Goal: Task Accomplishment & Management: Use online tool/utility

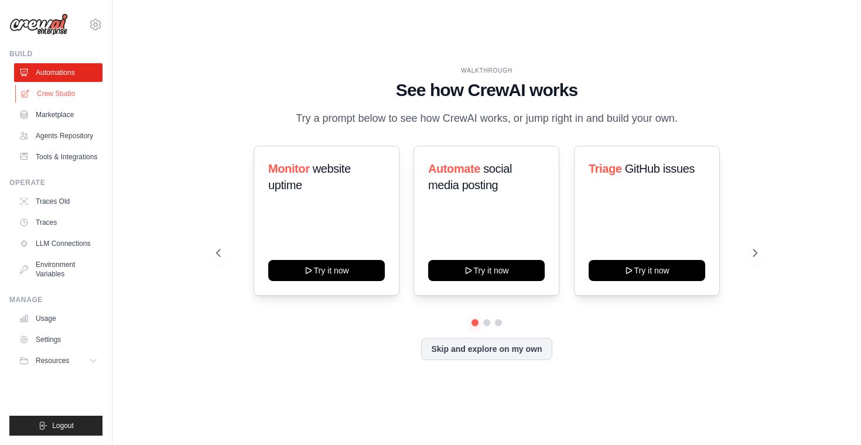
click at [70, 91] on link "Crew Studio" at bounding box center [59, 93] width 88 height 19
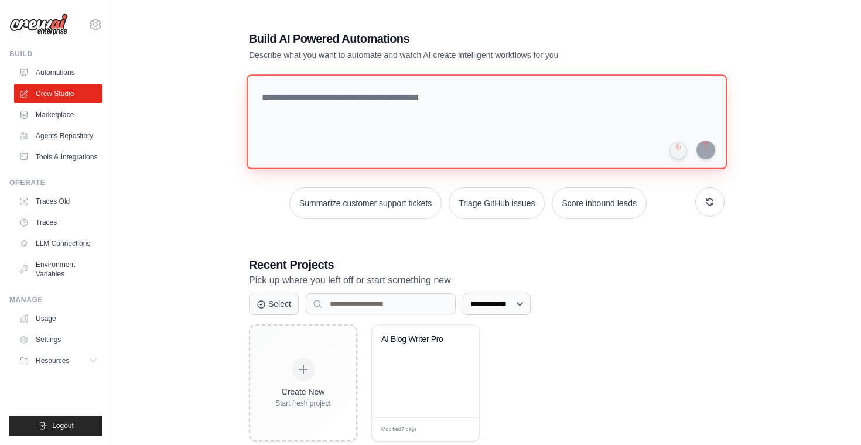
click at [357, 89] on textarea at bounding box center [487, 121] width 480 height 95
paste textarea "**********"
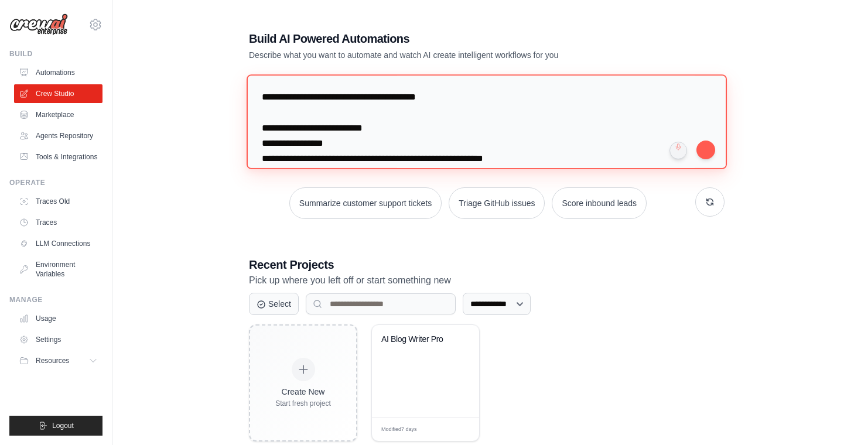
scroll to position [194, 0]
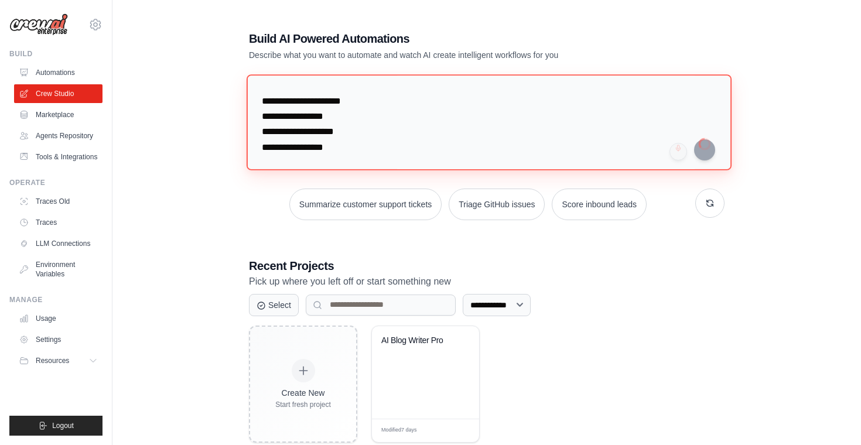
type textarea "**********"
click at [491, 160] on textarea "**********" at bounding box center [487, 121] width 480 height 95
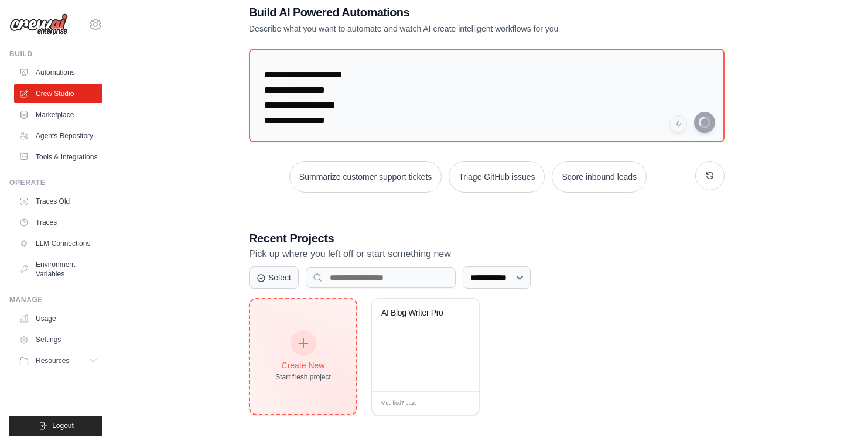
click at [299, 350] on div at bounding box center [304, 343] width 26 height 26
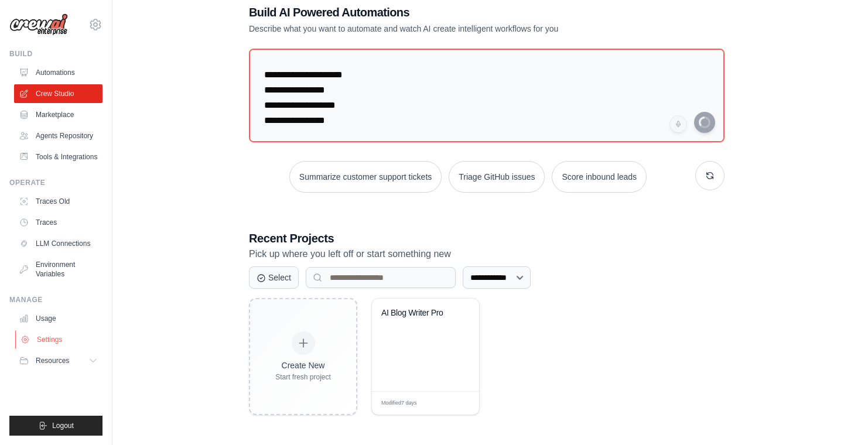
click at [47, 337] on link "Settings" at bounding box center [59, 339] width 88 height 19
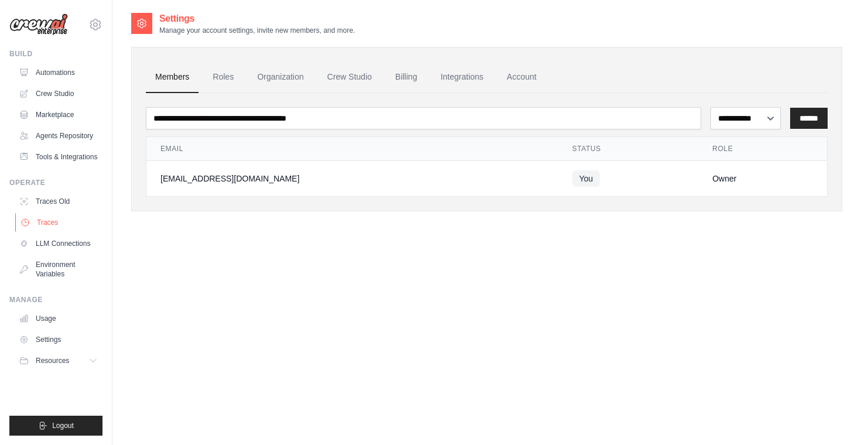
click at [58, 223] on link "Traces" at bounding box center [59, 222] width 88 height 19
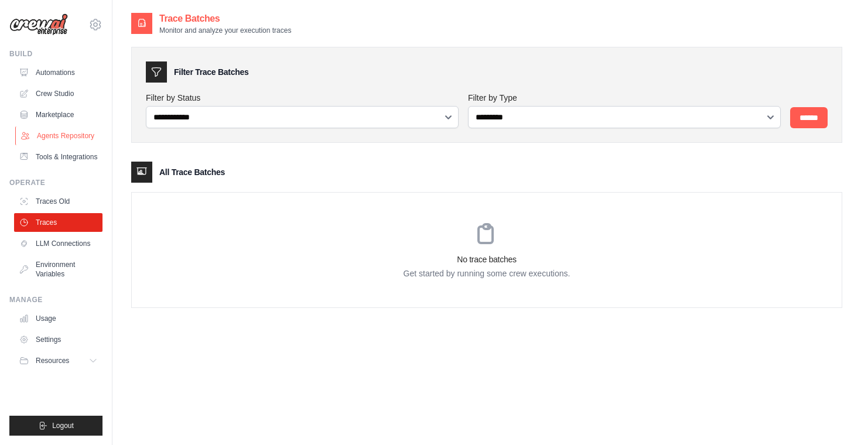
click at [59, 130] on link "Agents Repository" at bounding box center [59, 136] width 88 height 19
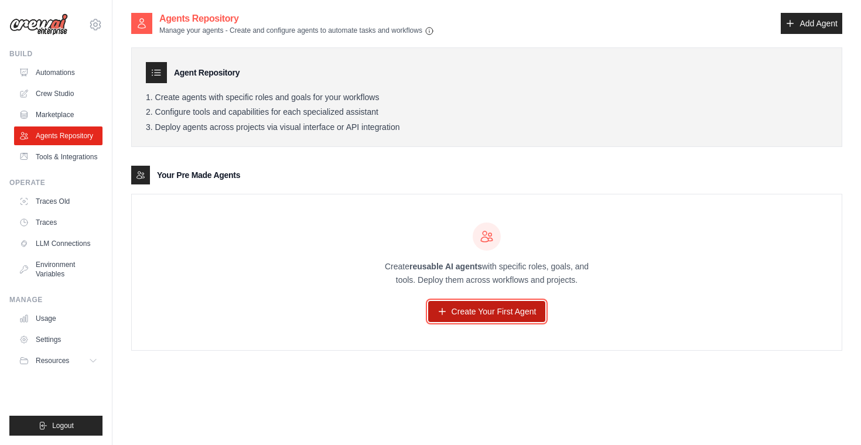
click at [498, 308] on link "Create Your First Agent" at bounding box center [487, 311] width 118 height 21
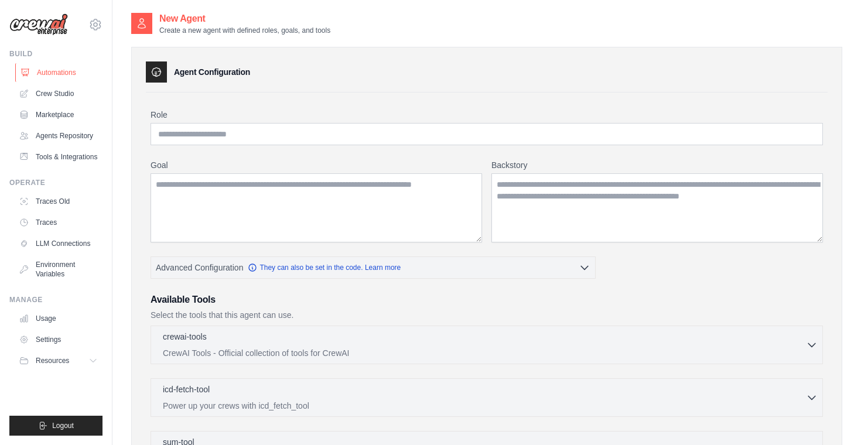
click at [72, 68] on link "Automations" at bounding box center [59, 72] width 88 height 19
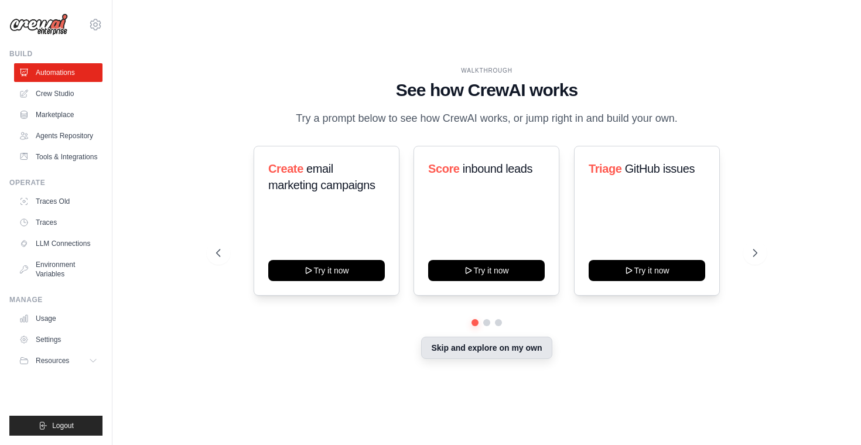
click at [510, 351] on button "Skip and explore on my own" at bounding box center [486, 348] width 131 height 22
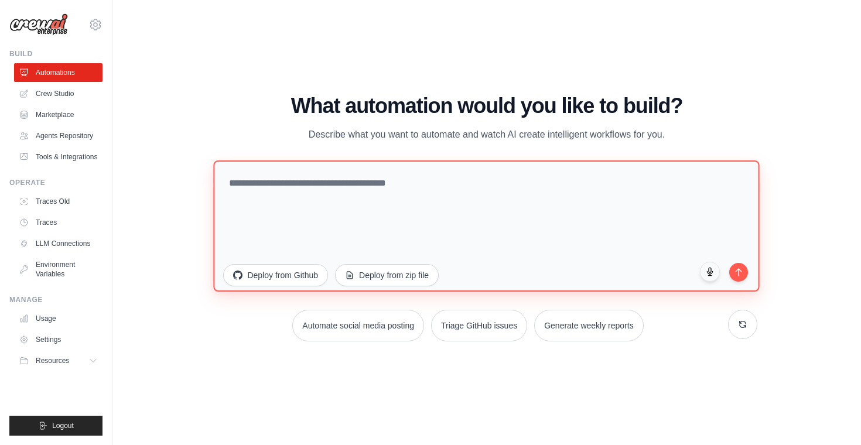
click at [511, 194] on textarea at bounding box center [487, 226] width 546 height 131
paste textarea "**********"
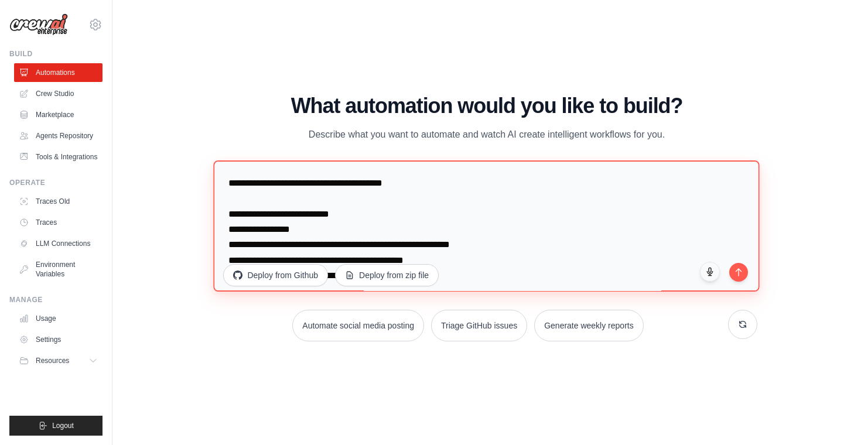
scroll to position [158, 0]
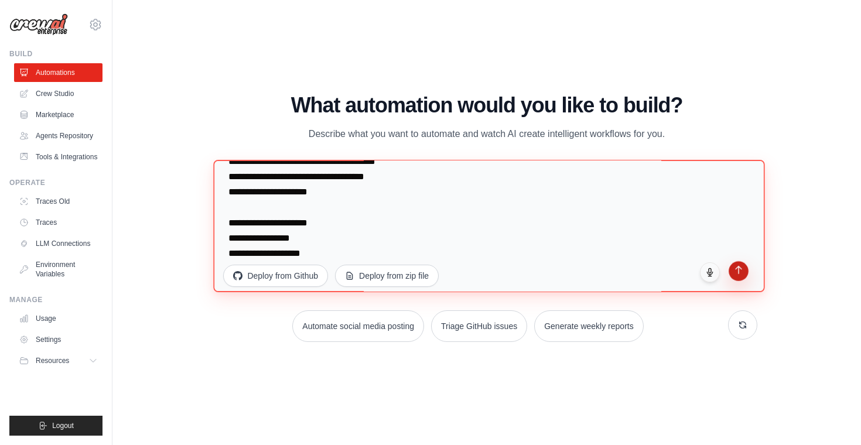
type textarea "**********"
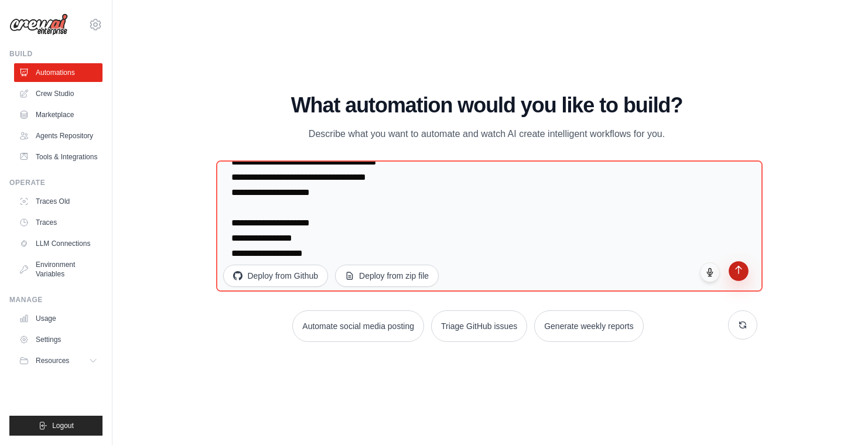
click at [743, 267] on icon "submit" at bounding box center [738, 270] width 10 height 10
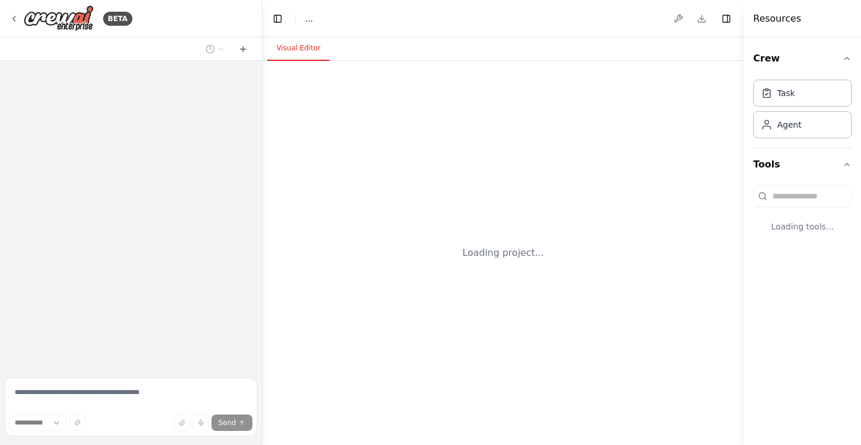
select select "****"
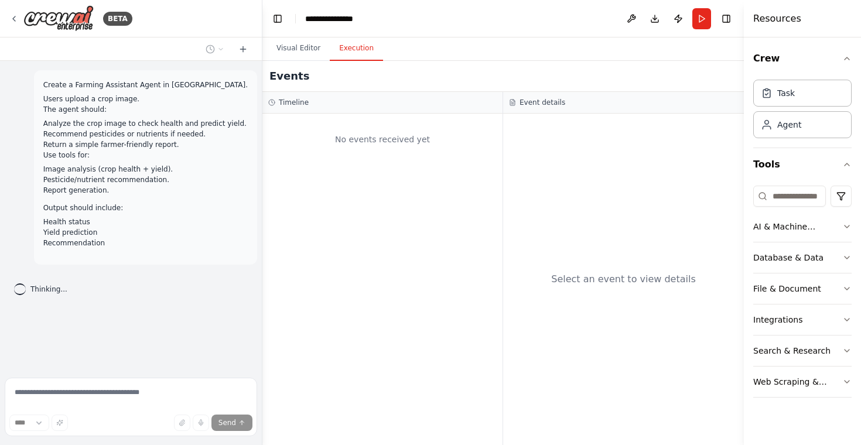
click at [355, 43] on button "Execution" at bounding box center [356, 48] width 53 height 25
click at [306, 50] on button "Visual Editor" at bounding box center [298, 48] width 63 height 25
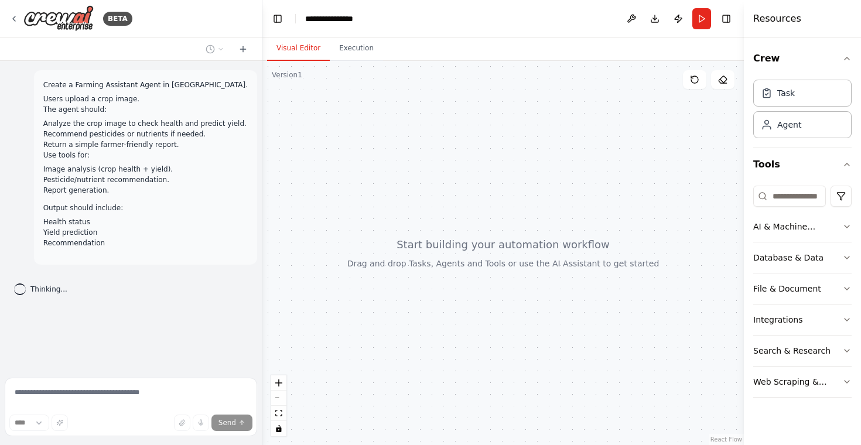
click at [193, 311] on div "Create a Farming Assistant Agent in CrewAI. Users upload a crop image. The agen…" at bounding box center [131, 217] width 262 height 312
click at [589, 211] on div at bounding box center [503, 253] width 482 height 384
click at [782, 94] on div "Task" at bounding box center [786, 93] width 18 height 12
click at [786, 134] on div "Agent" at bounding box center [802, 124] width 98 height 27
click at [701, 22] on button "Run" at bounding box center [701, 18] width 19 height 21
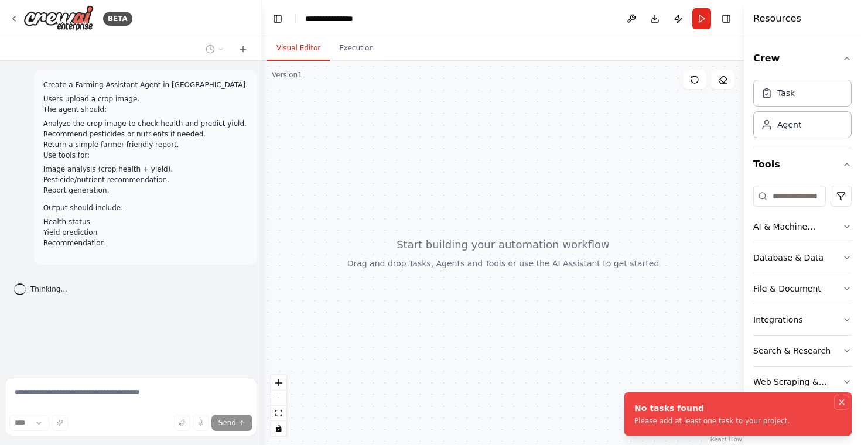
click at [841, 405] on icon "Notifications (F8)" at bounding box center [841, 402] width 9 height 9
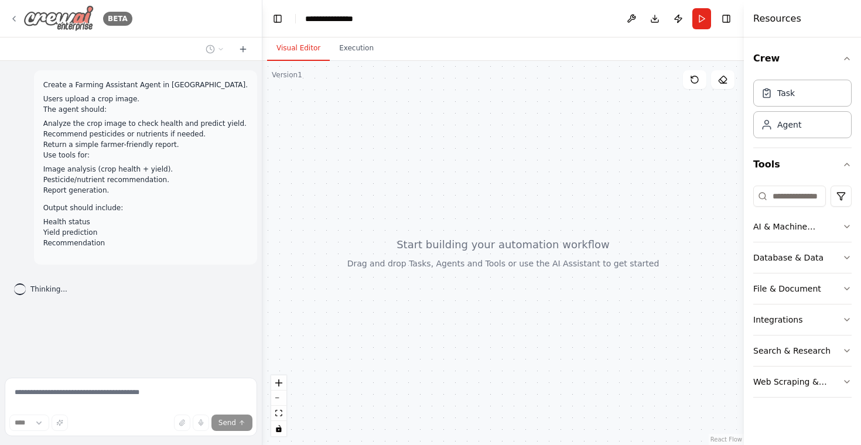
click at [18, 21] on icon at bounding box center [13, 18] width 9 height 9
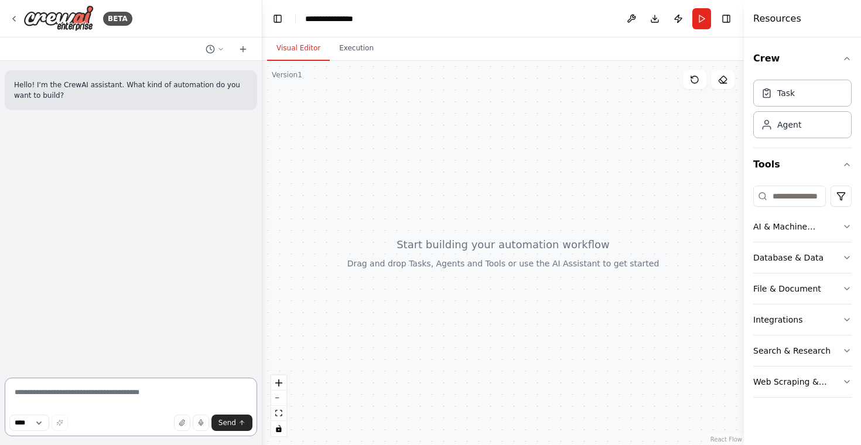
click at [170, 388] on textarea at bounding box center [131, 407] width 252 height 59
paste textarea "**********"
type textarea "**********"
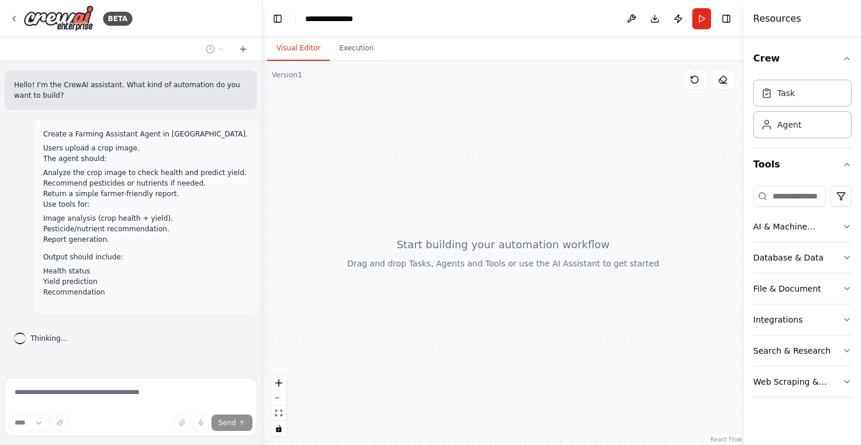
click at [77, 334] on div "Thinking..." at bounding box center [131, 338] width 252 height 30
click at [118, 334] on div "Thinking..." at bounding box center [131, 338] width 252 height 30
click at [180, 279] on li "Yield prediction" at bounding box center [145, 281] width 204 height 11
click at [103, 301] on div "Create a Farming Assistant Agent in CrewAI. Users upload a crop image. The agen…" at bounding box center [145, 217] width 204 height 176
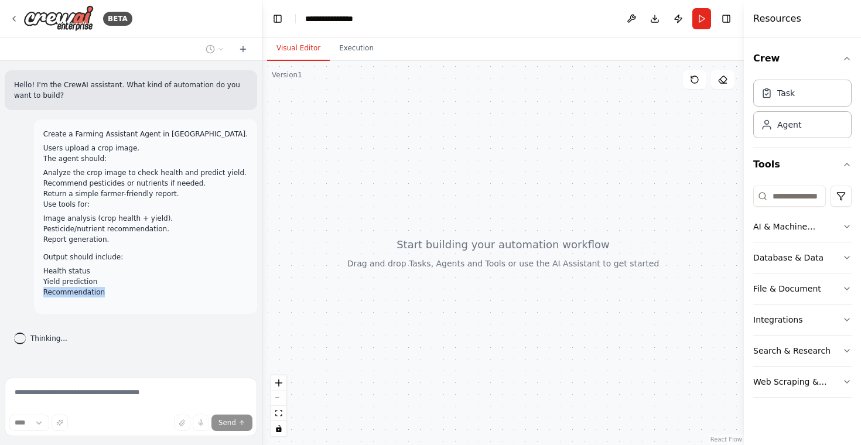
click at [103, 301] on div "Create a Farming Assistant Agent in CrewAI. Users upload a crop image. The agen…" at bounding box center [145, 217] width 204 height 176
click at [122, 256] on p "Output should include:" at bounding box center [145, 257] width 204 height 11
click at [8, 25] on div "BETA" at bounding box center [131, 18] width 262 height 37
click at [12, 20] on icon at bounding box center [13, 18] width 9 height 9
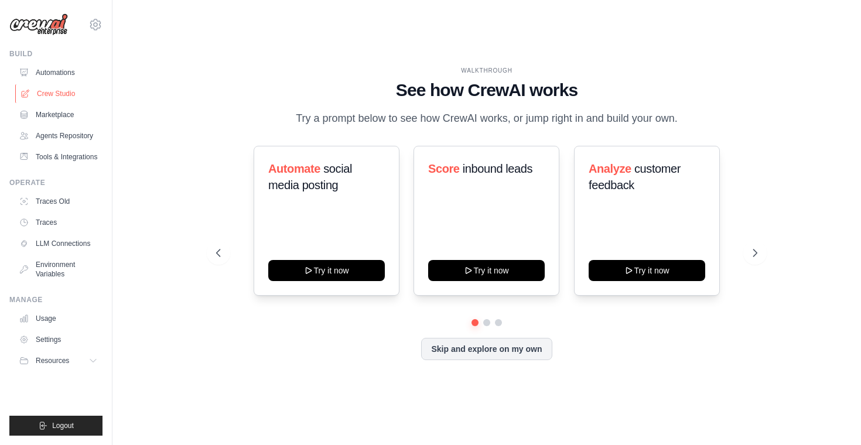
click at [66, 99] on link "Crew Studio" at bounding box center [59, 93] width 88 height 19
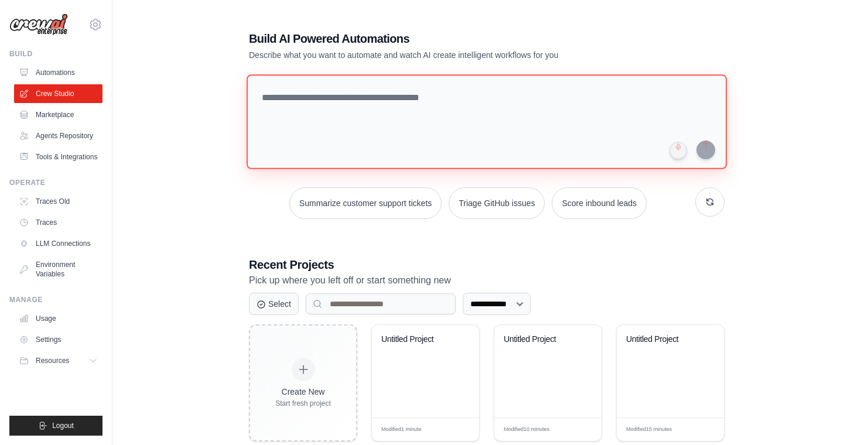
click at [316, 94] on textarea at bounding box center [487, 121] width 480 height 95
paste textarea "**********"
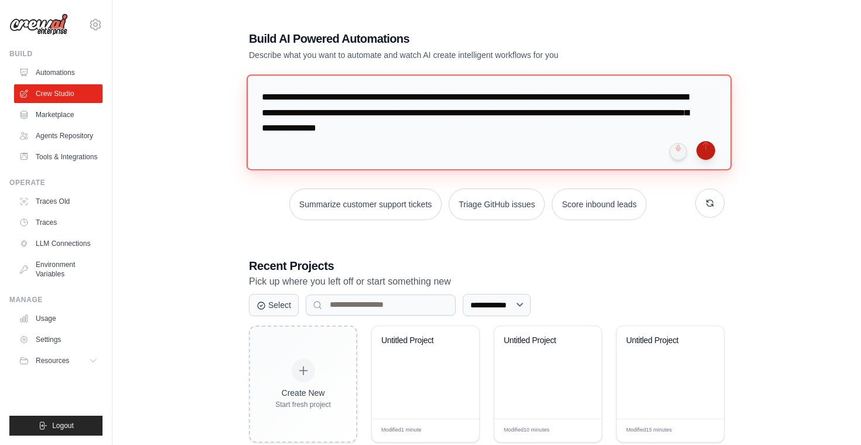
type textarea "**********"
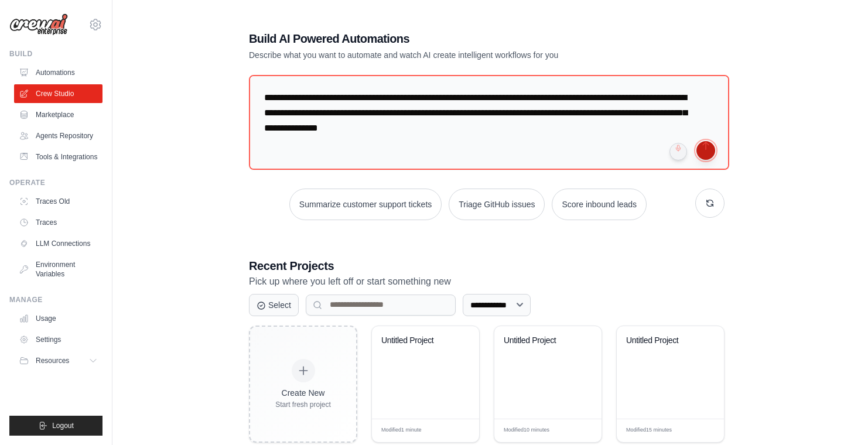
click at [704, 149] on button "submit" at bounding box center [706, 150] width 19 height 19
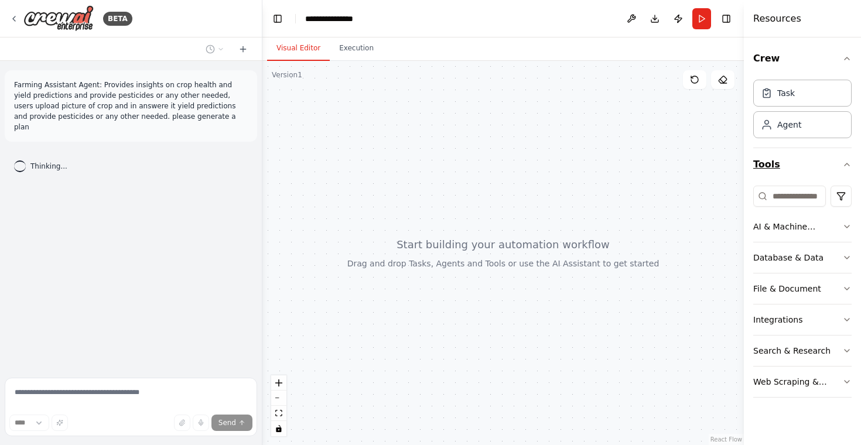
click at [849, 159] on button "Tools" at bounding box center [802, 164] width 98 height 33
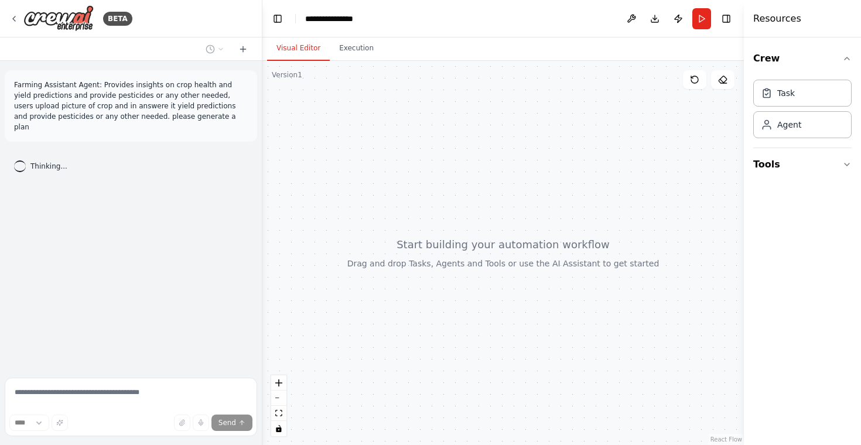
click at [853, 156] on div "Crew Task Agent Tools" at bounding box center [802, 241] width 117 height 408
click at [845, 163] on icon "button" at bounding box center [847, 164] width 5 height 2
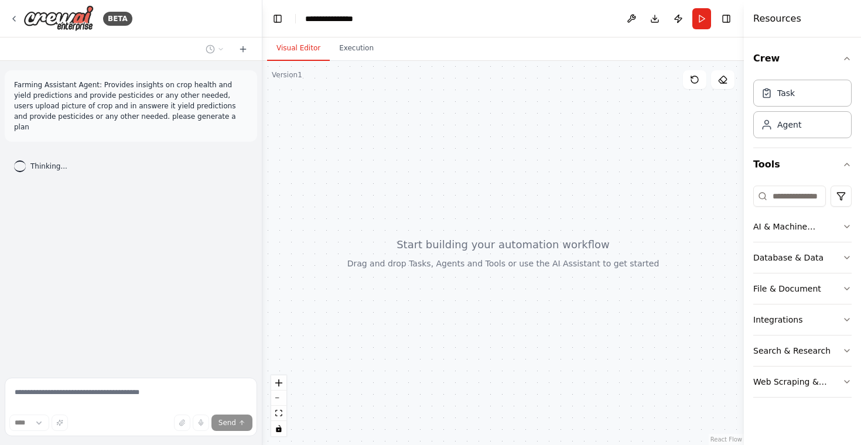
click at [132, 255] on div "Farming Assistant Agent: Provides insights on crop health and yield predictions…" at bounding box center [131, 217] width 262 height 312
click at [153, 97] on p "Farming Assistant Agent: Provides insights on crop health and yield predictions…" at bounding box center [131, 106] width 234 height 53
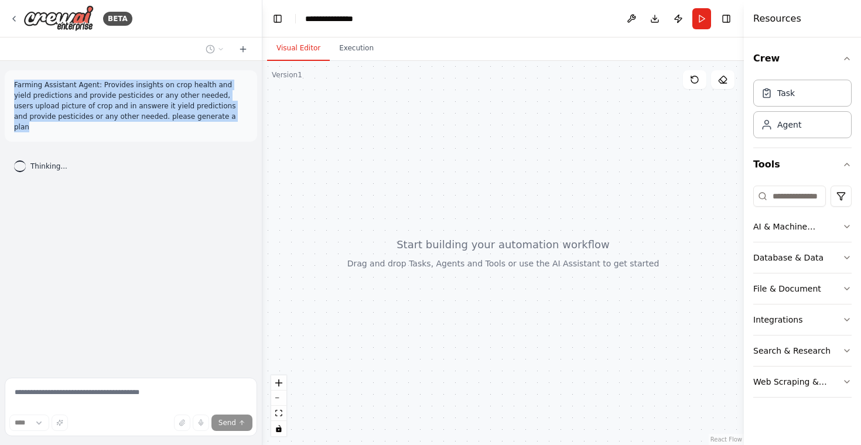
drag, startPoint x: 196, startPoint y: 118, endPoint x: 14, endPoint y: 80, distance: 185.7
click at [14, 80] on p "Farming Assistant Agent: Provides insights on crop health and yield predictions…" at bounding box center [131, 106] width 234 height 53
copy p "Farming Assistant Agent: Provides insights on crop health and yield predictions…"
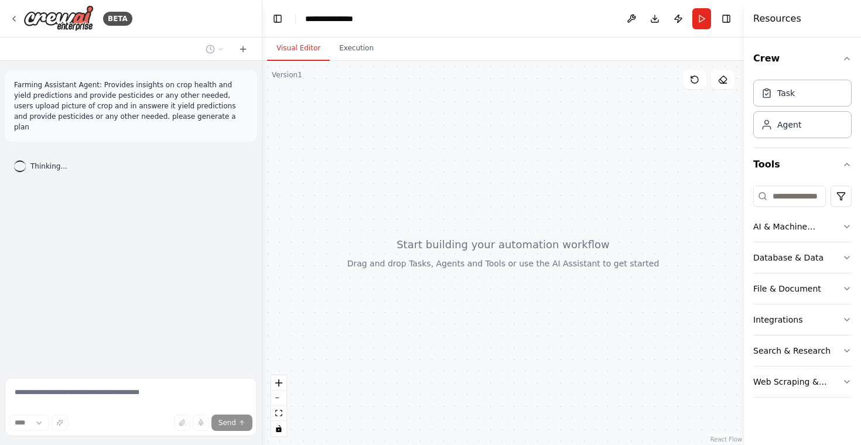
click at [202, 214] on div "Farming Assistant Agent: Provides insights on crop health and yield predictions…" at bounding box center [131, 217] width 262 height 312
click at [350, 56] on button "Execution" at bounding box center [356, 48] width 53 height 25
click at [295, 47] on button "Visual Editor" at bounding box center [298, 48] width 63 height 25
click at [706, 29] on button "Run" at bounding box center [701, 18] width 19 height 21
click at [698, 23] on header "**********" at bounding box center [503, 18] width 482 height 37
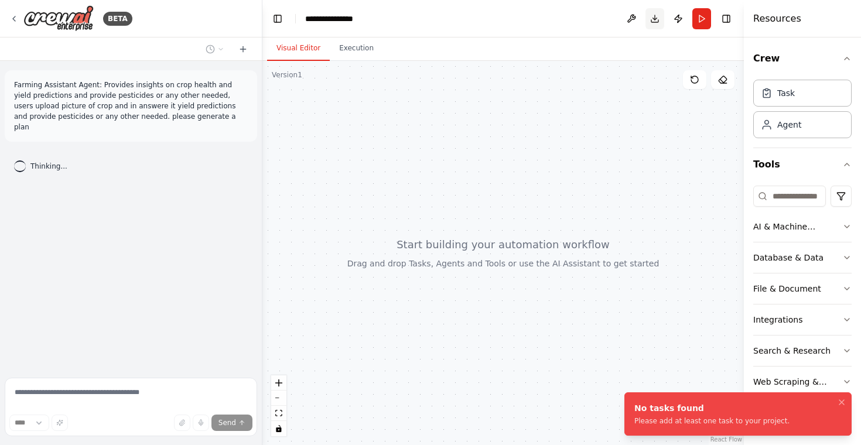
click at [646, 25] on button "Download" at bounding box center [655, 18] width 19 height 21
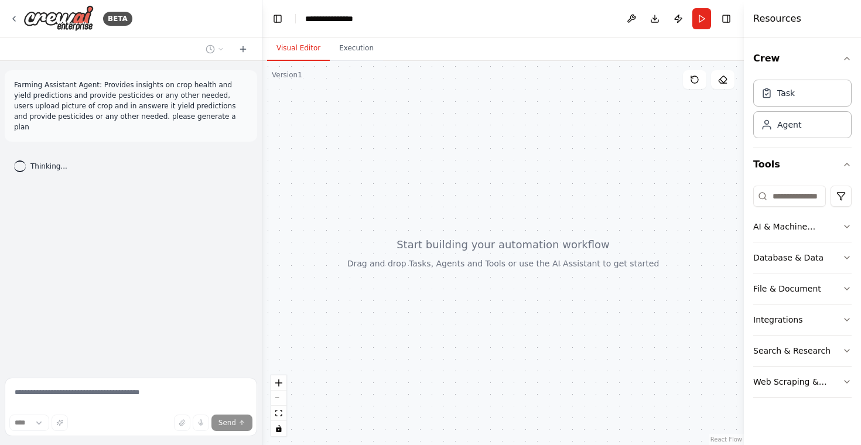
click at [712, 16] on header "**********" at bounding box center [503, 18] width 482 height 37
click at [697, 16] on button "Run" at bounding box center [701, 18] width 19 height 21
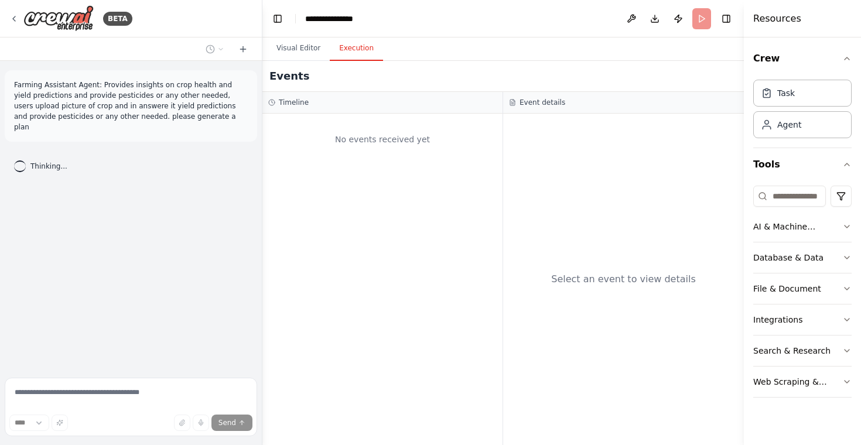
click at [351, 52] on button "Execution" at bounding box center [356, 48] width 53 height 25
click at [633, 22] on button at bounding box center [631, 18] width 19 height 21
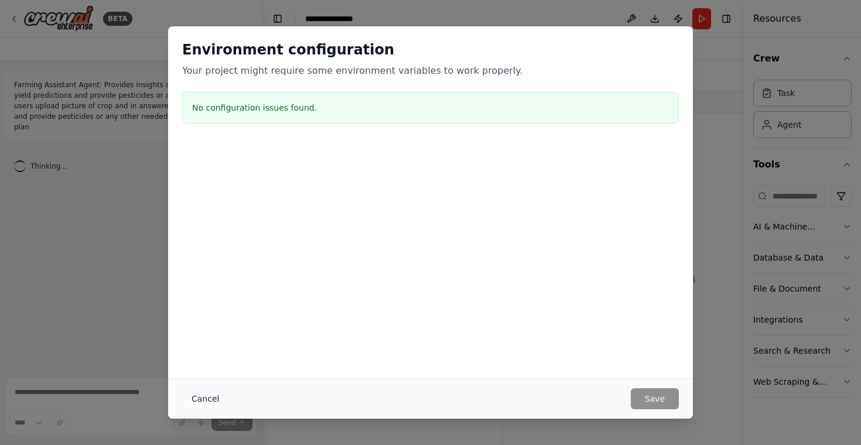
click at [211, 397] on button "Cancel" at bounding box center [205, 398] width 46 height 21
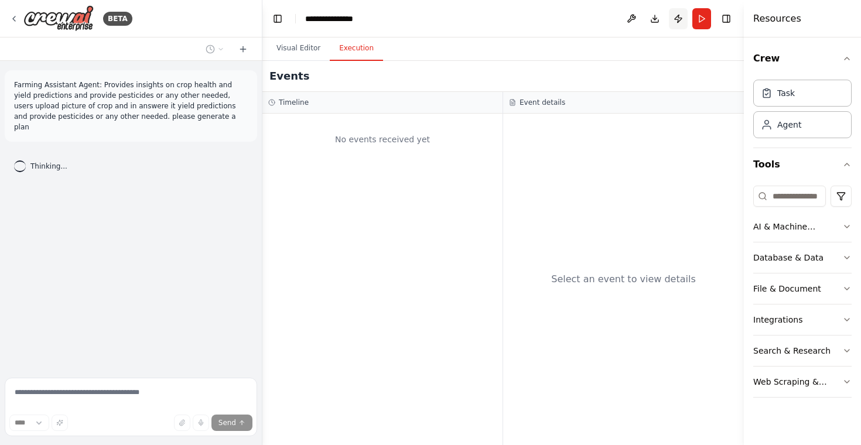
click at [671, 18] on button "Publish" at bounding box center [678, 18] width 19 height 21
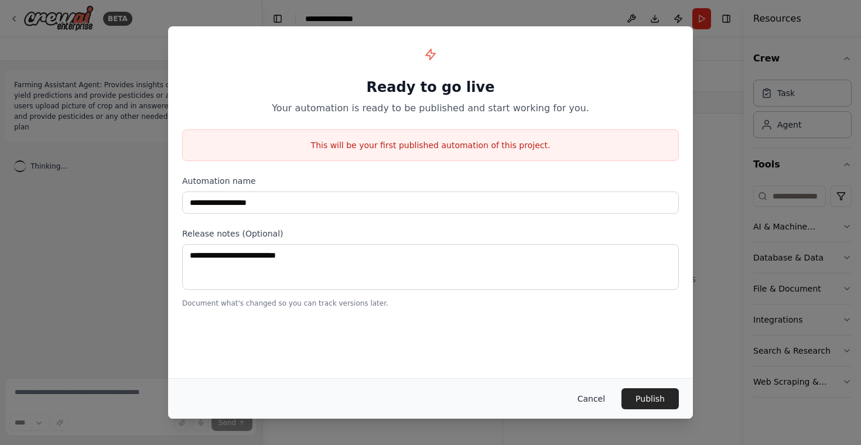
click at [601, 397] on button "Cancel" at bounding box center [591, 398] width 46 height 21
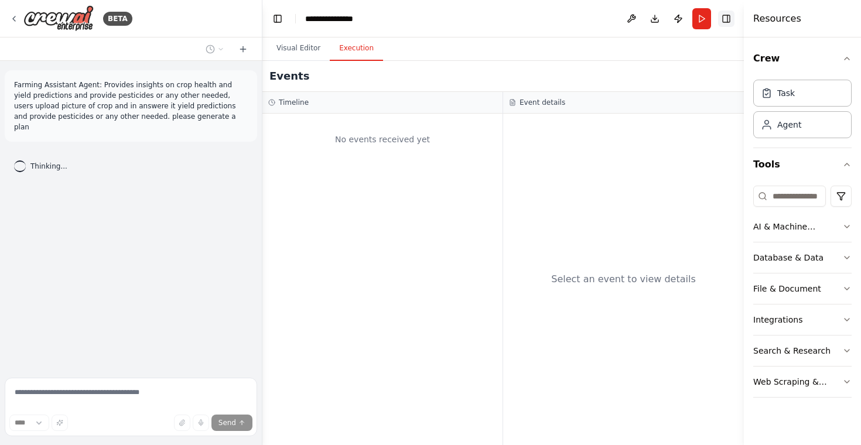
click at [729, 16] on button "Toggle Right Sidebar" at bounding box center [726, 19] width 16 height 16
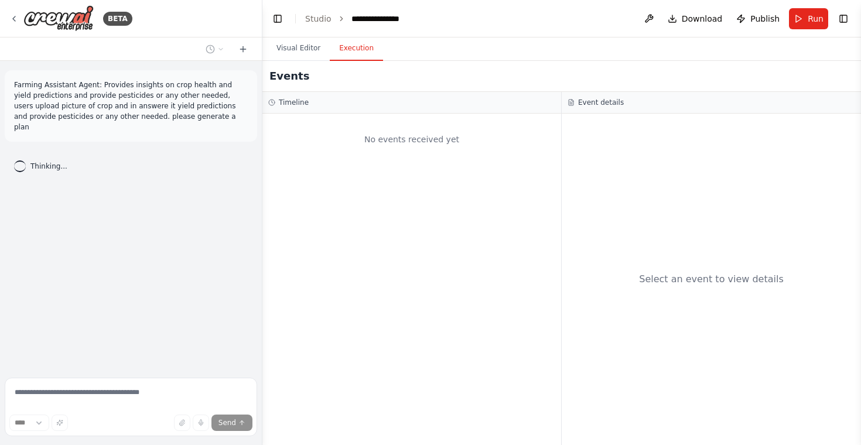
click at [592, 238] on div "Select an event to view details" at bounding box center [711, 280] width 299 height 332
click at [500, 237] on div "No events received yet" at bounding box center [411, 280] width 299 height 332
click at [843, 22] on button "Toggle Right Sidebar" at bounding box center [843, 19] width 16 height 16
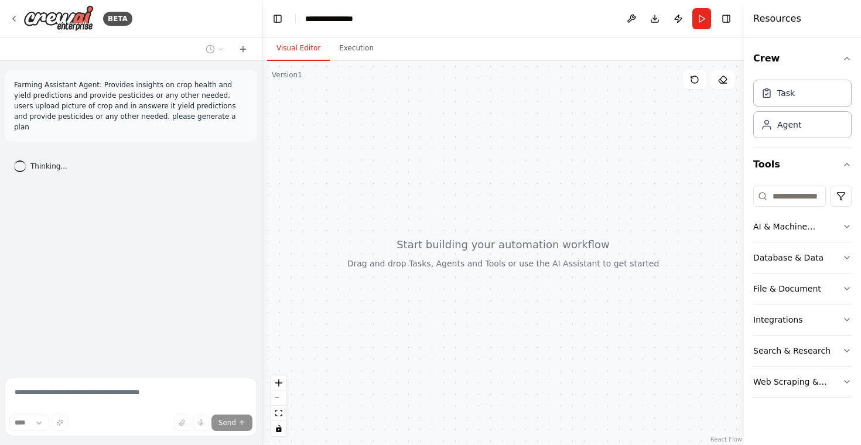
click at [295, 52] on button "Visual Editor" at bounding box center [298, 48] width 63 height 25
